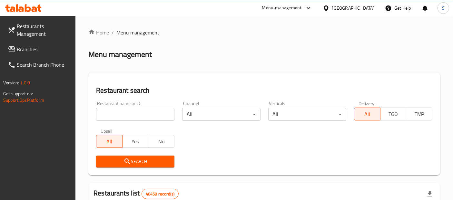
click at [350, 10] on div "United Arab Emirates" at bounding box center [353, 8] width 43 height 7
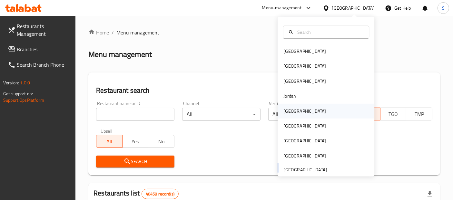
click at [294, 109] on div "[GEOGRAPHIC_DATA]" at bounding box center [304, 110] width 53 height 15
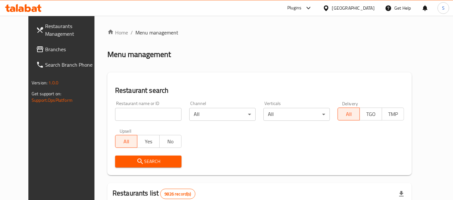
click at [142, 111] on input "search" at bounding box center [148, 114] width 66 height 13
paste input "Om [PERSON_NAME]"
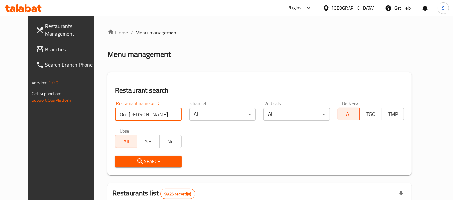
type input "Om [PERSON_NAME]"
click button "Search" at bounding box center [148, 162] width 66 height 12
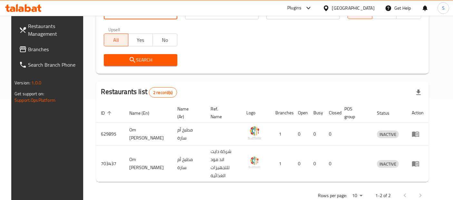
scroll to position [104, 0]
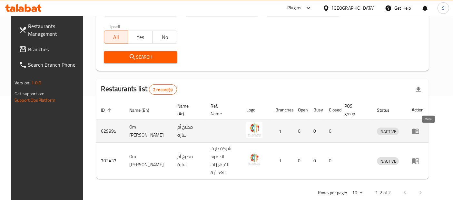
click at [419, 157] on icon "enhanced table" at bounding box center [415, 161] width 8 height 8
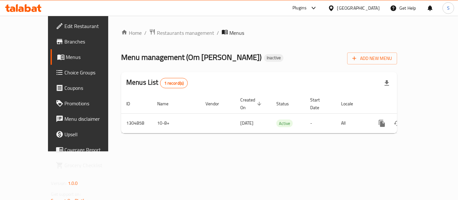
click at [410, 151] on div "Home / Restaurants management / Menus Menu management ( Om Sara Kitchen ) Inact…" at bounding box center [259, 84] width 302 height 136
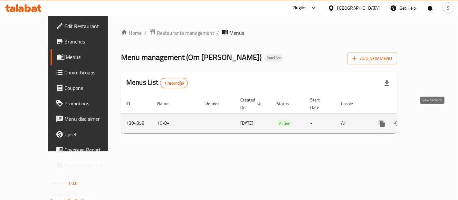
click at [431, 120] on icon "enhanced table" at bounding box center [429, 124] width 8 height 8
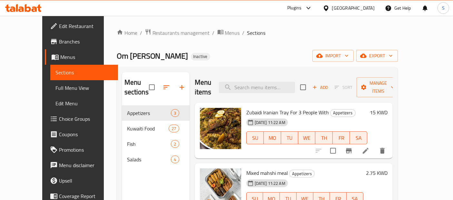
click at [104, 62] on div "Home / Restaurants management / Menus / Sections Om Sara Kitchen Inactive impor…" at bounding box center [257, 153] width 307 height 274
click at [392, 56] on span "export" at bounding box center [376, 56] width 31 height 8
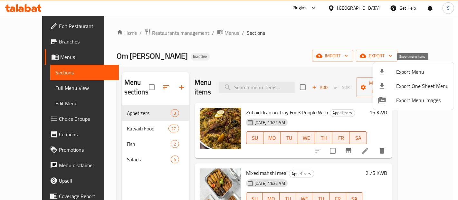
click at [408, 74] on span "Export Menu" at bounding box center [422, 72] width 53 height 8
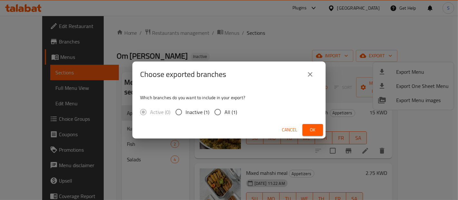
click at [226, 113] on span "All (1)" at bounding box center [231, 112] width 13 height 8
click at [225, 113] on input "All (1)" at bounding box center [218, 112] width 14 height 14
radio input "true"
click at [313, 129] on span "Ok" at bounding box center [313, 130] width 10 height 8
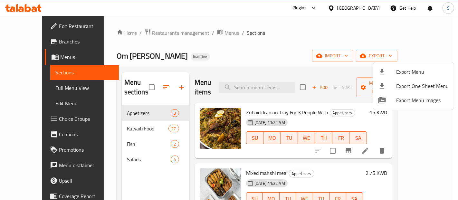
click at [52, 27] on div at bounding box center [229, 100] width 458 height 200
click at [59, 27] on span "Edit Restaurant" at bounding box center [86, 26] width 54 height 8
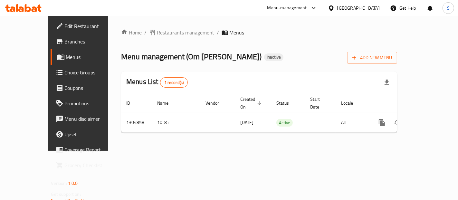
click at [170, 32] on span "Restaurants management" at bounding box center [185, 33] width 57 height 8
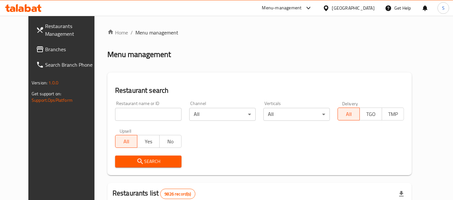
click at [130, 119] on input "search" at bounding box center [148, 114] width 66 height 13
paste input "Om [PERSON_NAME]"
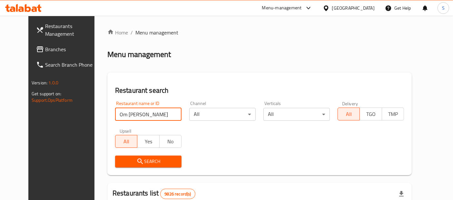
type input "Om [PERSON_NAME]"
click button "Search" at bounding box center [148, 162] width 66 height 12
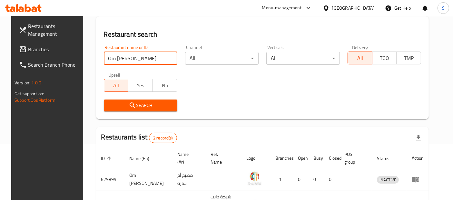
scroll to position [60, 0]
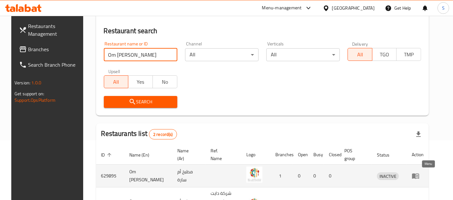
click at [418, 176] on icon "enhanced table" at bounding box center [417, 176] width 2 height 3
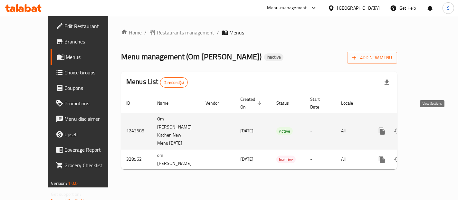
click at [428, 127] on icon "enhanced table" at bounding box center [429, 131] width 8 height 8
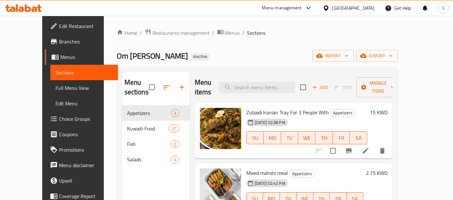
click at [183, 56] on div "Om [PERSON_NAME] Kitchen Inactive import export" at bounding box center [257, 56] width 281 height 12
click at [394, 57] on icon "button" at bounding box center [390, 56] width 6 height 6
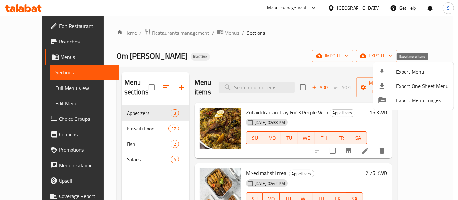
click at [423, 68] on span "Export Menu" at bounding box center [422, 72] width 53 height 8
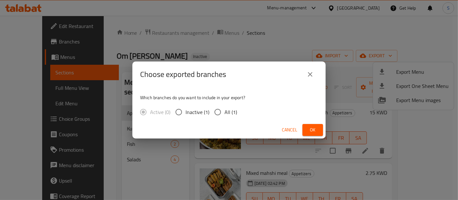
click at [227, 108] on span "All (1)" at bounding box center [231, 112] width 13 height 8
click at [225, 108] on input "All (1)" at bounding box center [218, 112] width 14 height 14
radio input "true"
click at [308, 129] on span "Ok" at bounding box center [313, 130] width 10 height 8
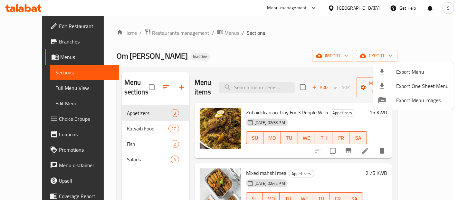
click at [39, 44] on div at bounding box center [229, 100] width 458 height 200
click at [59, 44] on span "Branches" at bounding box center [86, 42] width 54 height 8
